Goal: Check status: Check status

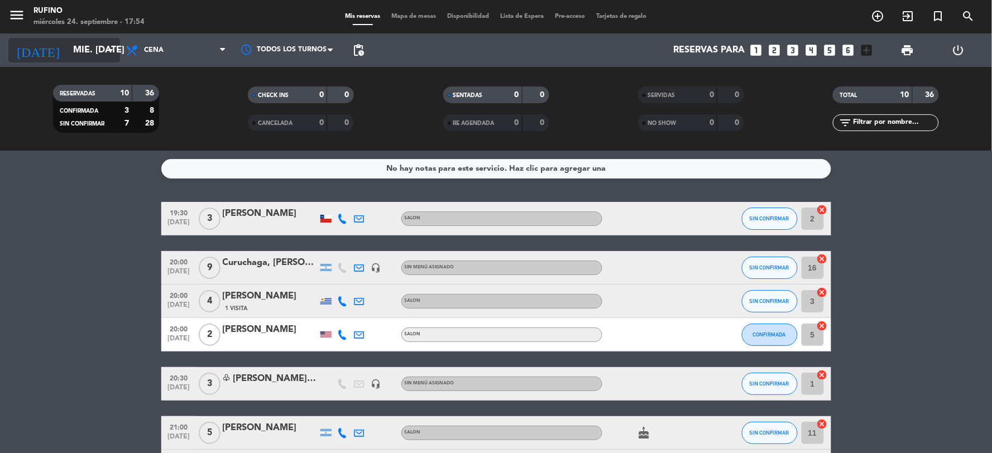
click at [79, 60] on input "mié. [DATE]" at bounding box center [127, 51] width 118 height 22
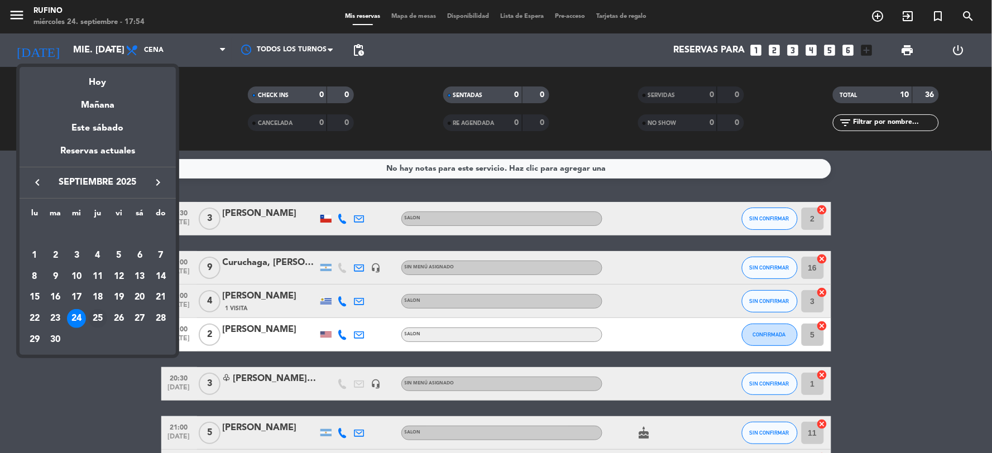
click at [99, 316] on div "25" at bounding box center [97, 318] width 19 height 19
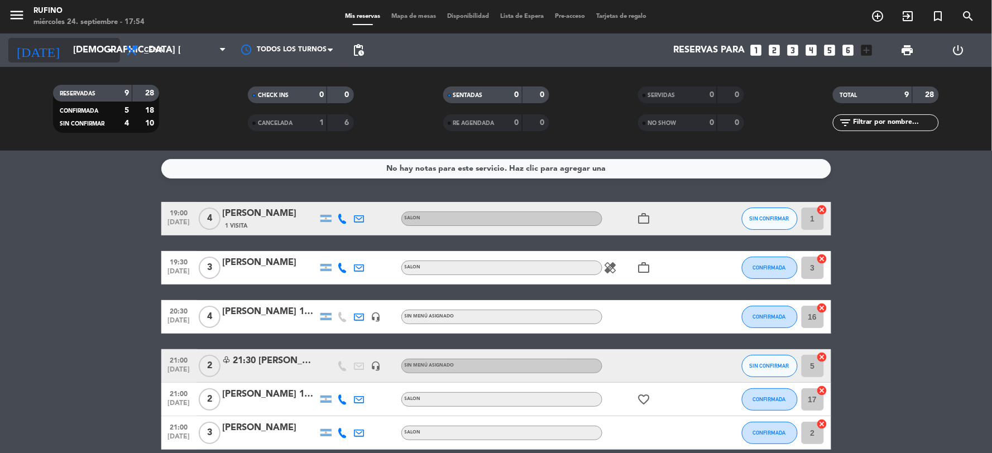
click at [75, 51] on input "[DEMOGRAPHIC_DATA] [DATE]" at bounding box center [127, 51] width 118 height 22
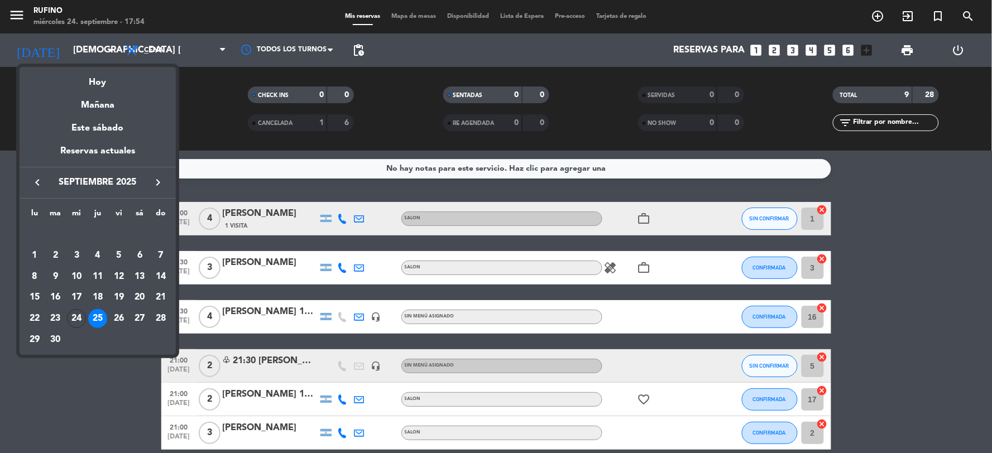
click at [89, 352] on div "lu ma [PERSON_NAME] vi sá do [DATE] 2 3 4 5 6 7 8 9 10 11 12 13 14 15 16 17 18 …" at bounding box center [98, 277] width 156 height 156
click at [70, 47] on div at bounding box center [496, 226] width 992 height 453
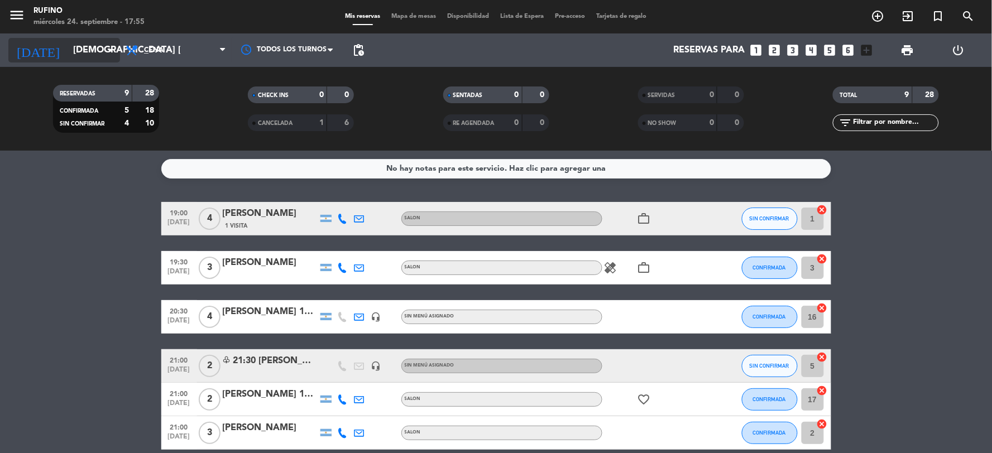
click at [80, 49] on input "[DEMOGRAPHIC_DATA] [DATE]" at bounding box center [127, 51] width 118 height 22
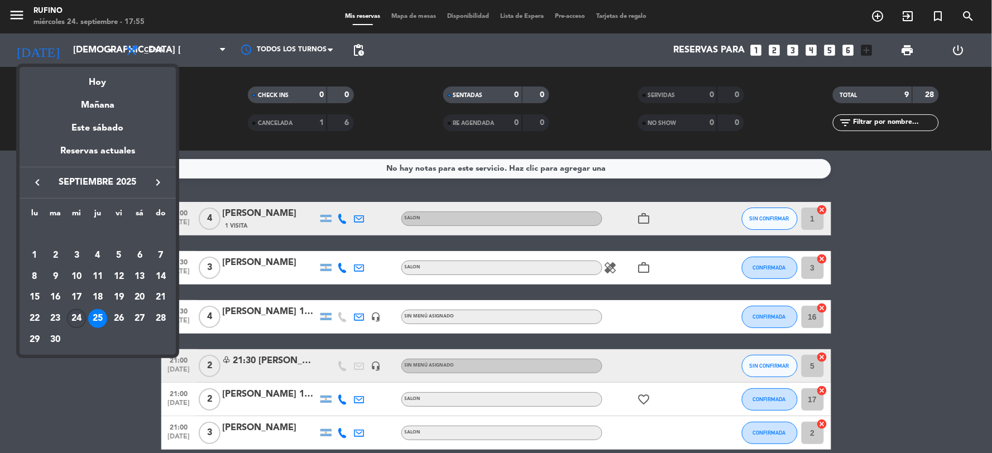
click at [74, 321] on div "24" at bounding box center [76, 318] width 19 height 19
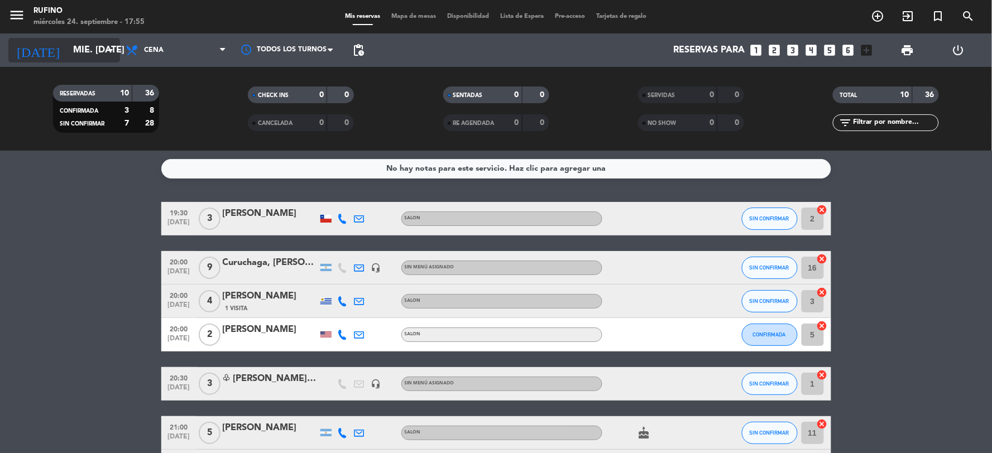
click at [77, 59] on input "mié. [DATE]" at bounding box center [127, 51] width 118 height 22
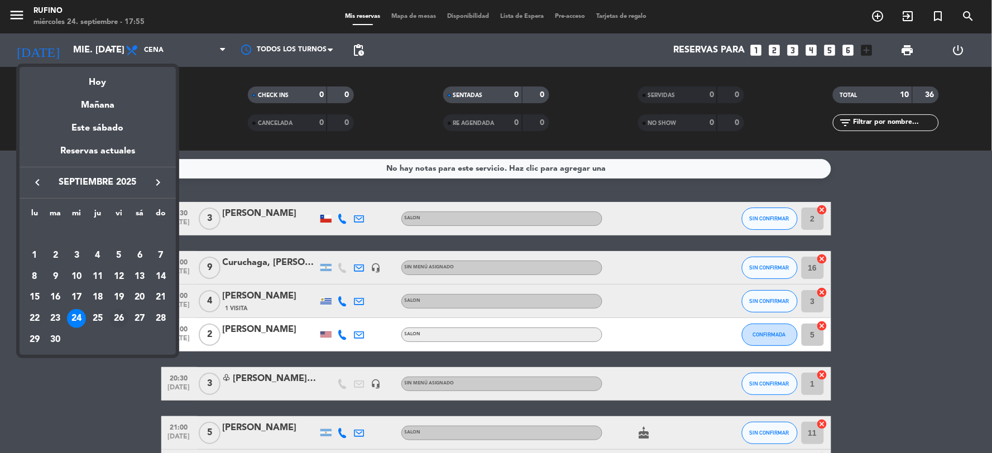
click at [116, 316] on div "26" at bounding box center [118, 318] width 19 height 19
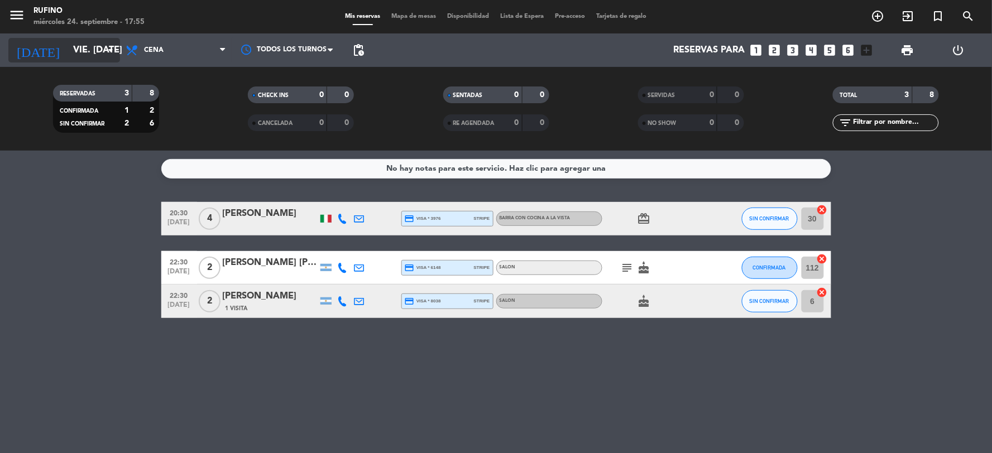
click at [68, 59] on input "vie. [DATE]" at bounding box center [127, 51] width 118 height 22
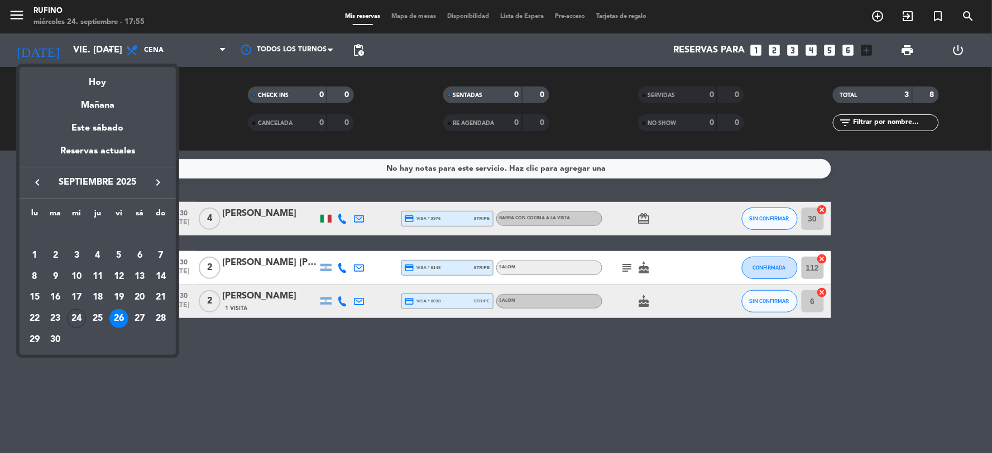
click at [135, 327] on td "27" at bounding box center [140, 318] width 21 height 21
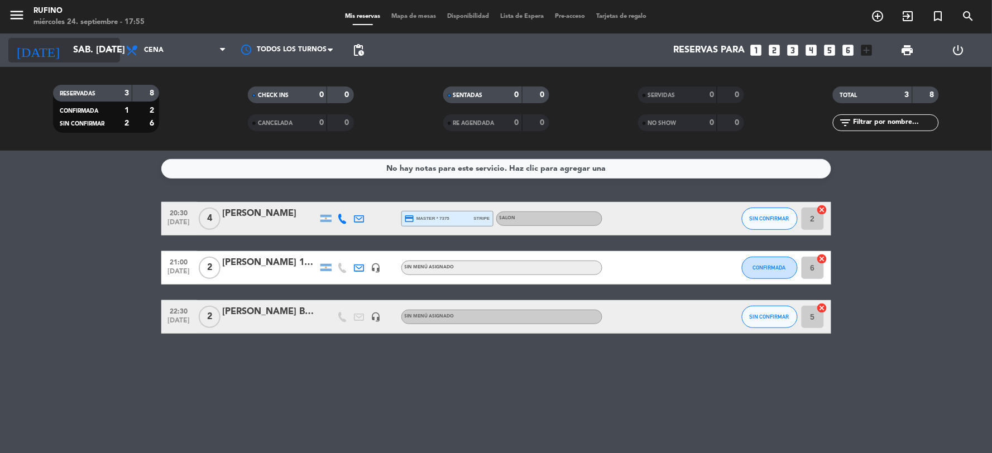
click at [73, 56] on input "sáb. [DATE]" at bounding box center [127, 51] width 118 height 22
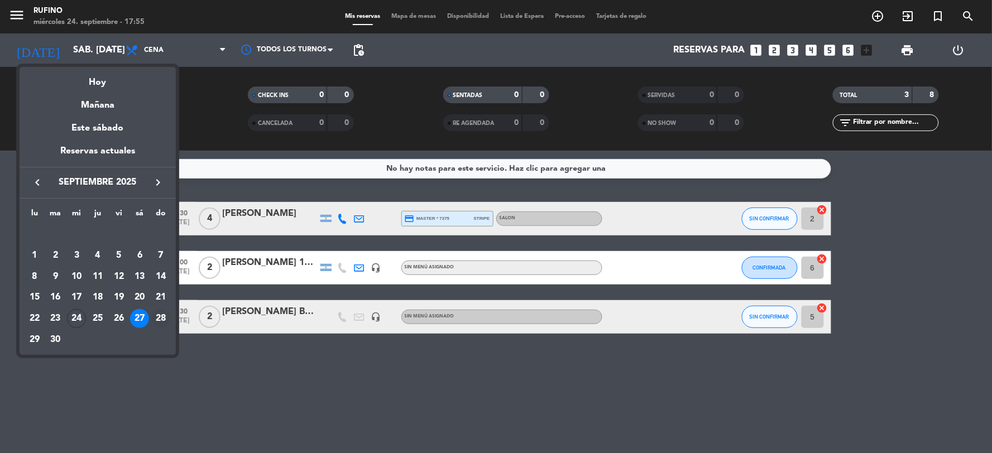
click at [160, 312] on div "28" at bounding box center [160, 318] width 19 height 19
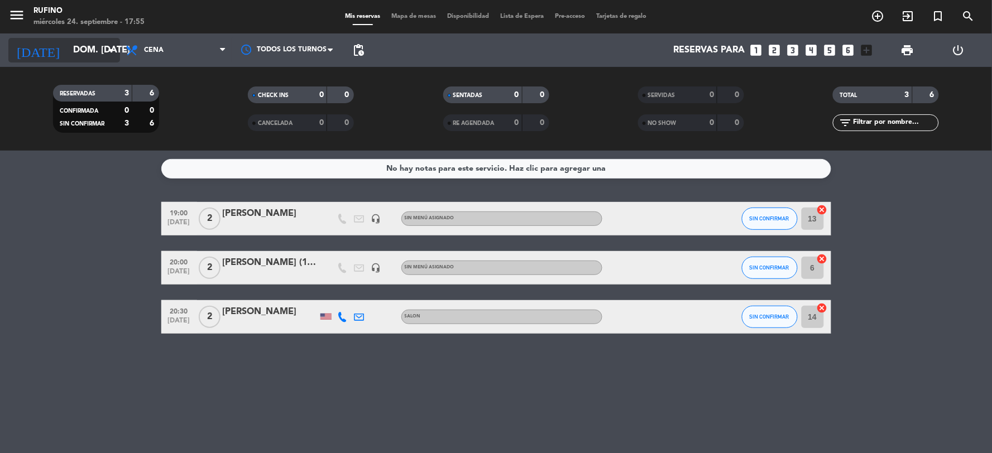
click at [97, 50] on input "dom. [DATE]" at bounding box center [127, 51] width 118 height 22
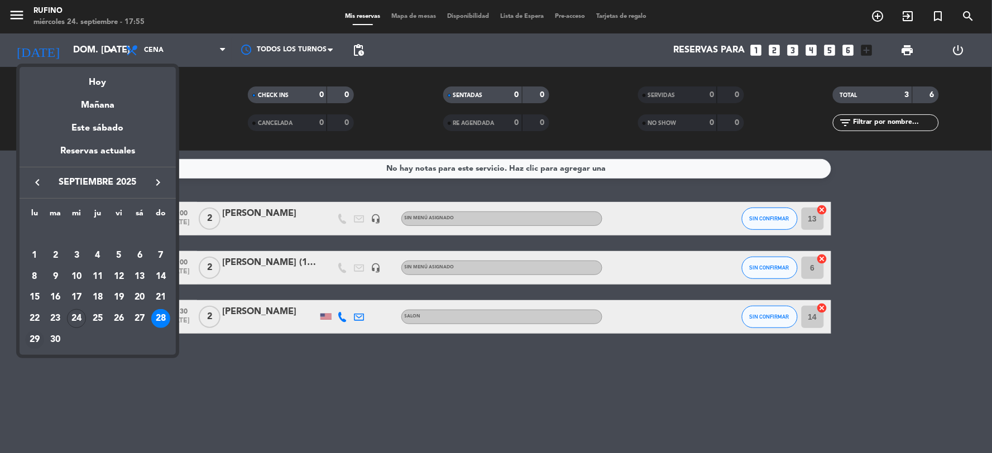
click at [35, 339] on div "29" at bounding box center [34, 340] width 19 height 19
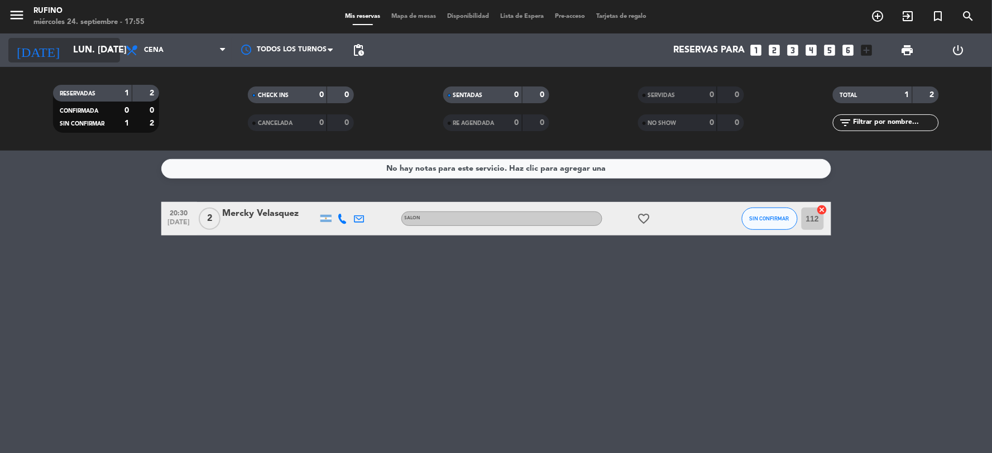
click at [92, 43] on input "lun. [DATE]" at bounding box center [127, 51] width 118 height 22
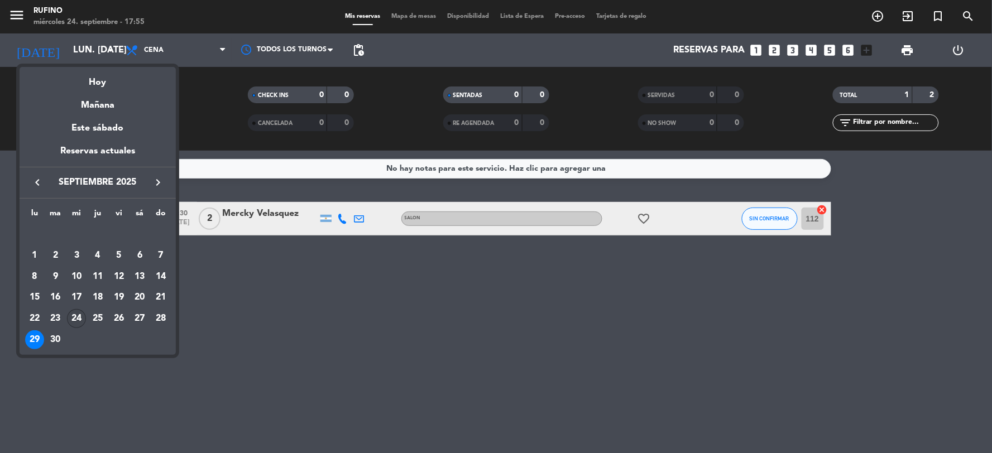
click at [79, 318] on div "24" at bounding box center [76, 318] width 19 height 19
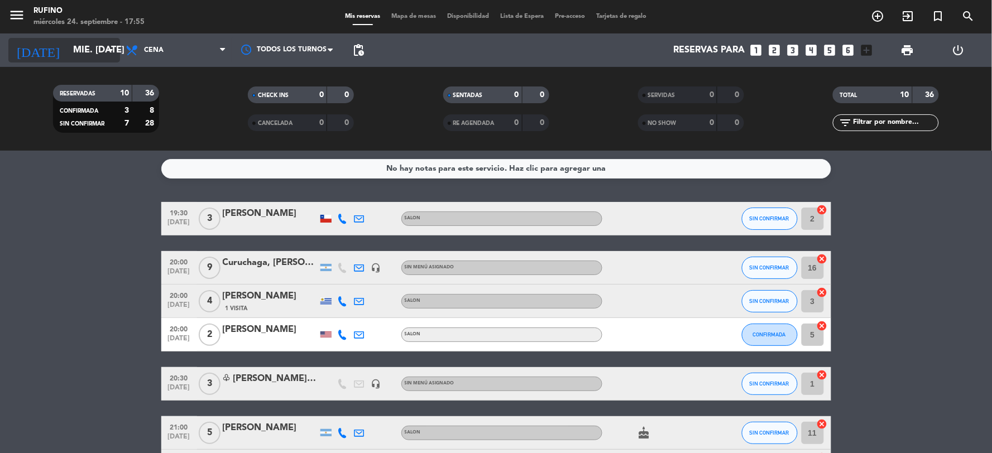
click at [80, 45] on input "mié. [DATE]" at bounding box center [127, 51] width 118 height 22
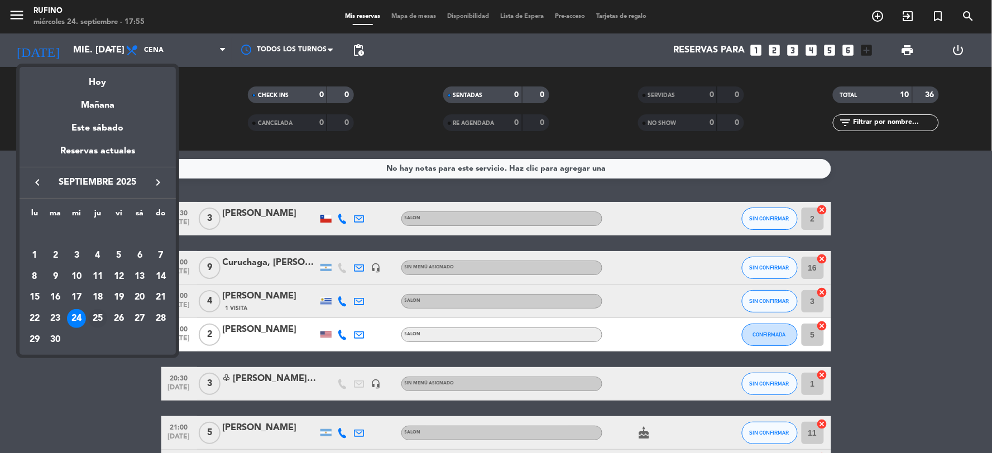
click at [97, 317] on div "25" at bounding box center [97, 318] width 19 height 19
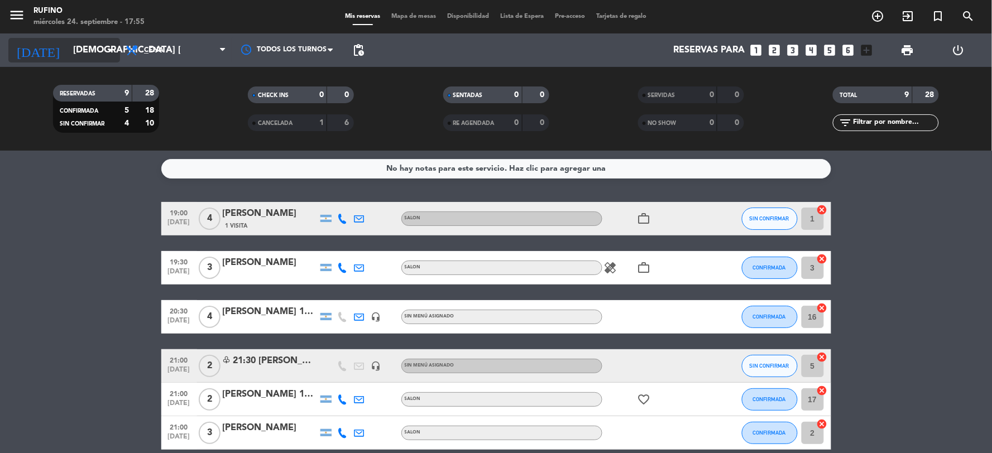
click at [85, 47] on input "[DEMOGRAPHIC_DATA] [DATE]" at bounding box center [127, 51] width 118 height 22
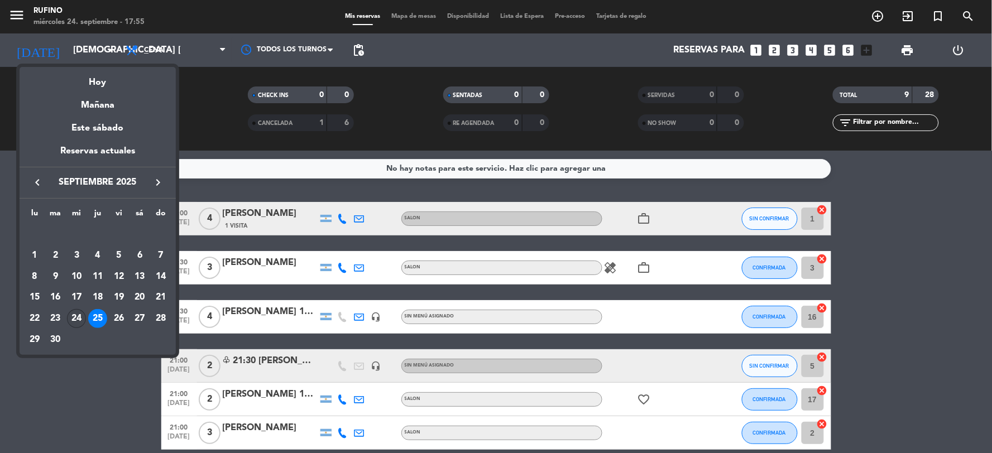
click at [76, 319] on div "24" at bounding box center [76, 318] width 19 height 19
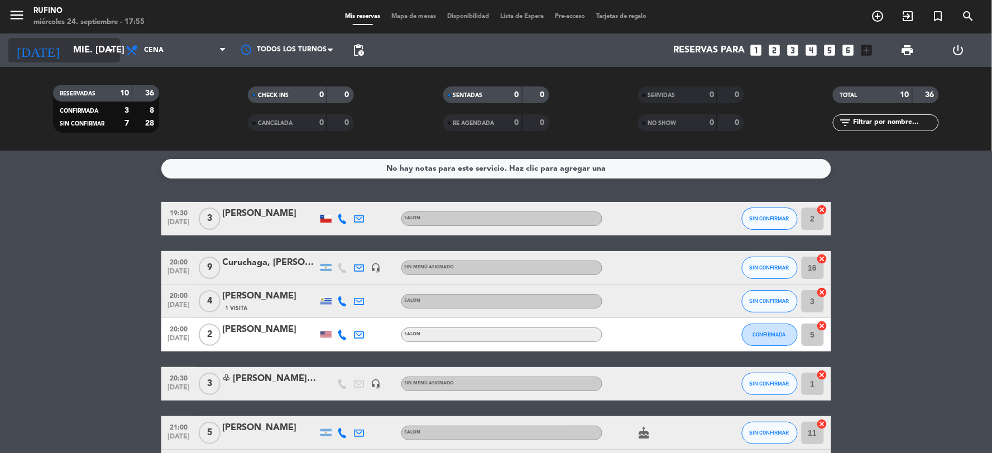
click at [68, 48] on input "mié. [DATE]" at bounding box center [127, 51] width 118 height 22
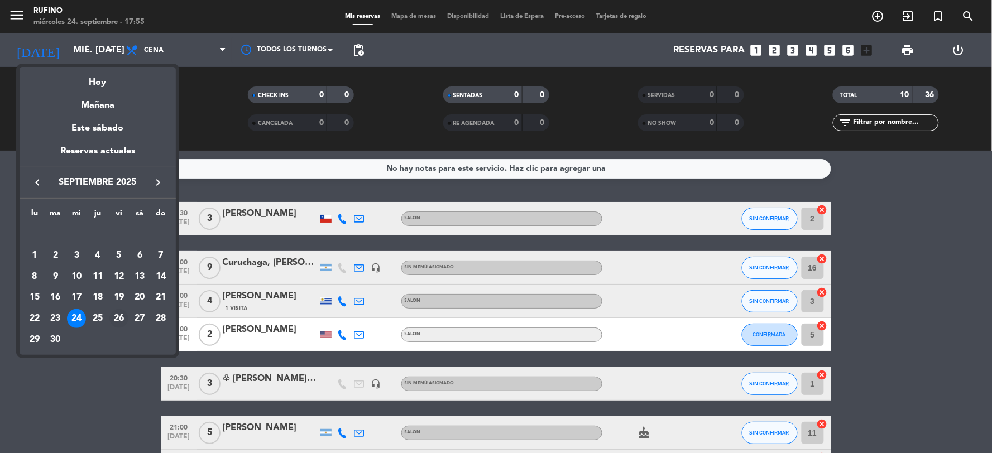
click at [114, 321] on div "26" at bounding box center [118, 318] width 19 height 19
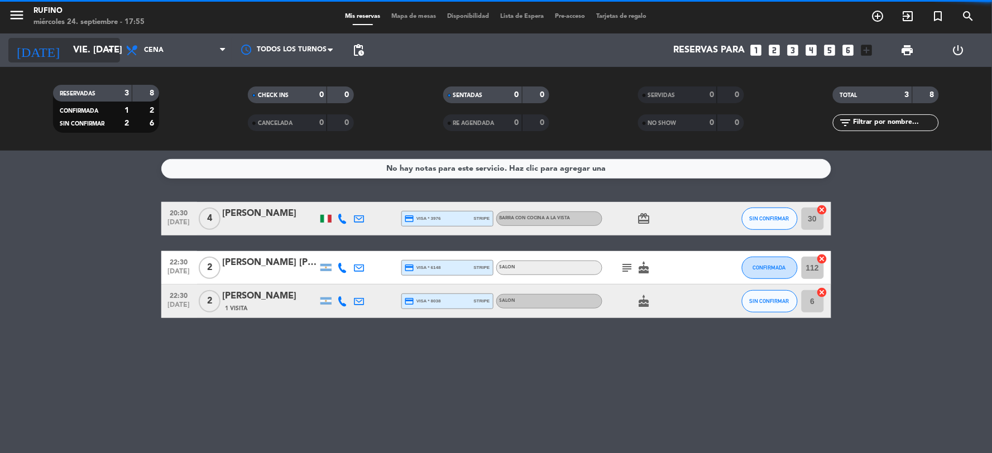
click at [77, 45] on input "vie. [DATE]" at bounding box center [127, 51] width 118 height 22
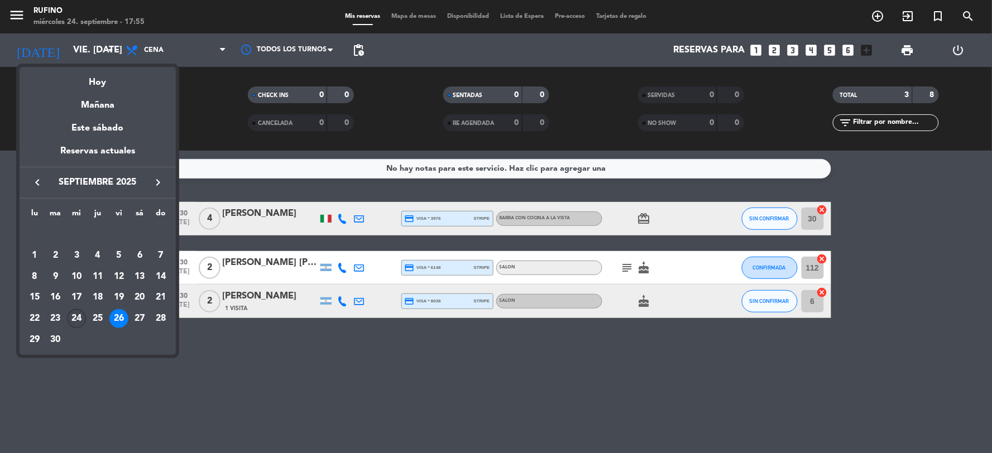
click at [75, 319] on div "24" at bounding box center [76, 318] width 19 height 19
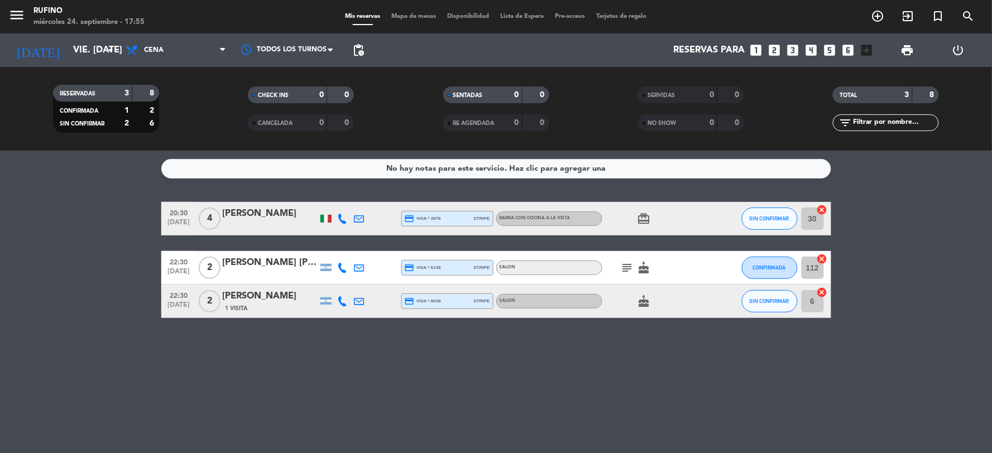
type input "mié. [DATE]"
